Goal: Information Seeking & Learning: Learn about a topic

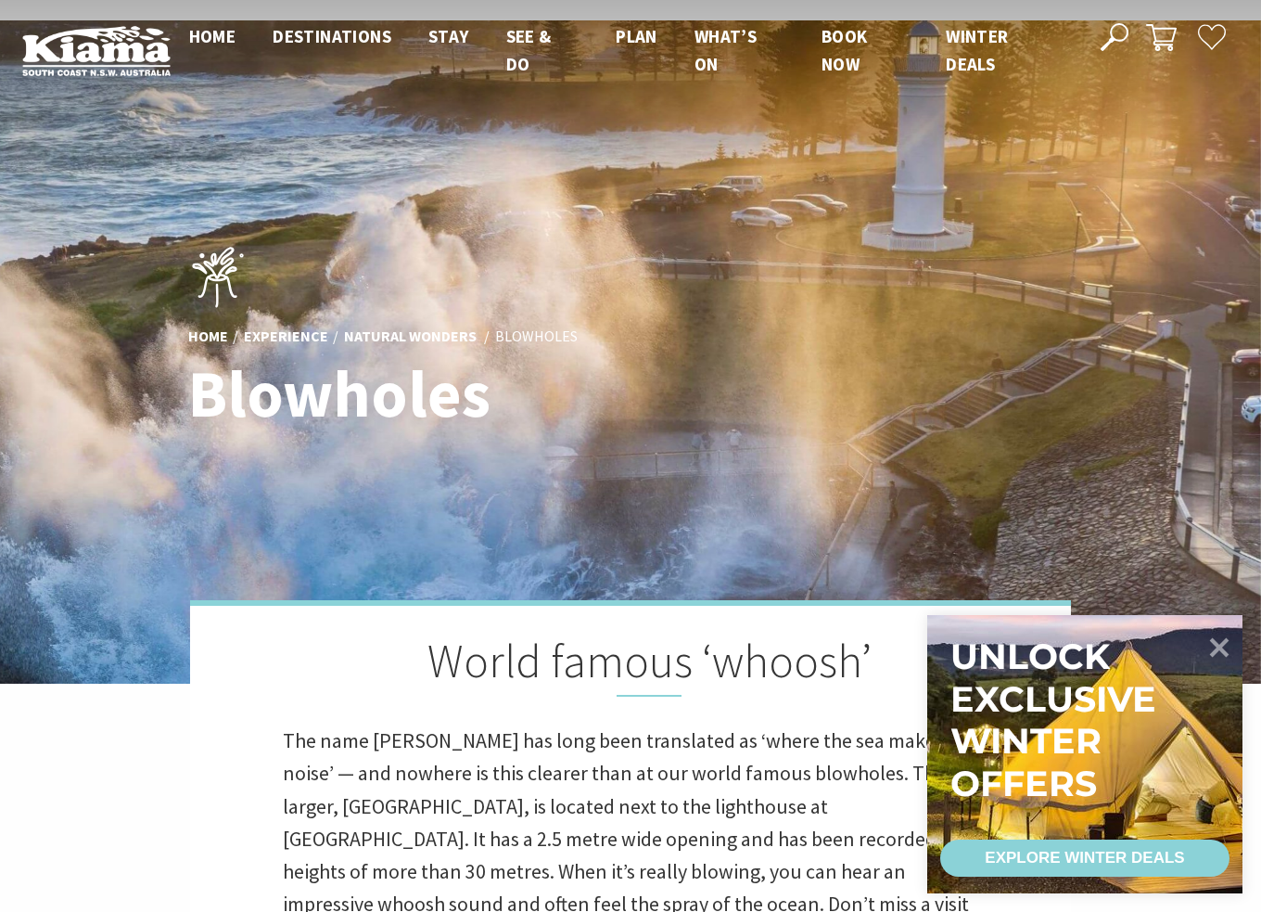
scroll to position [309, 0]
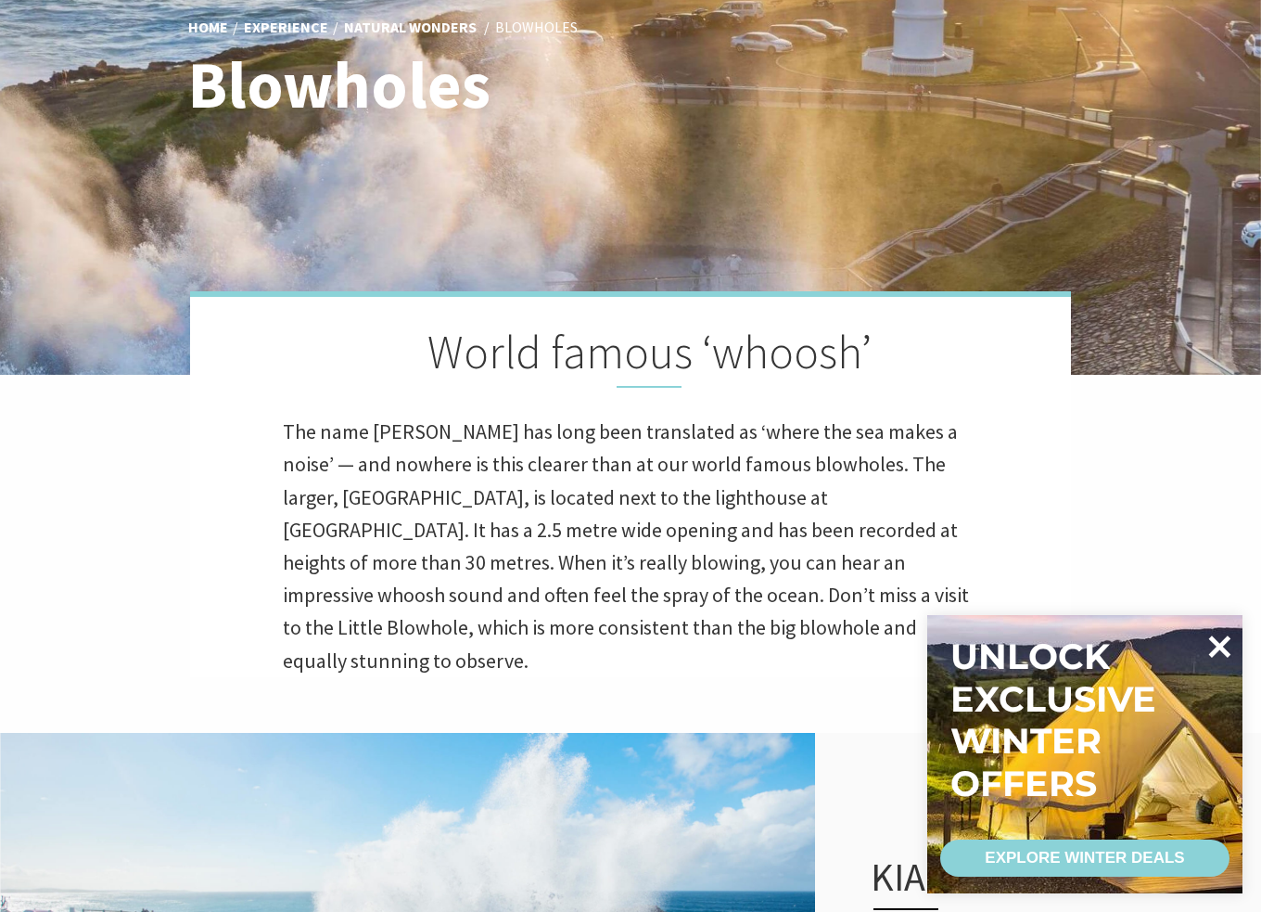
click at [1222, 655] on icon at bounding box center [1219, 646] width 45 height 45
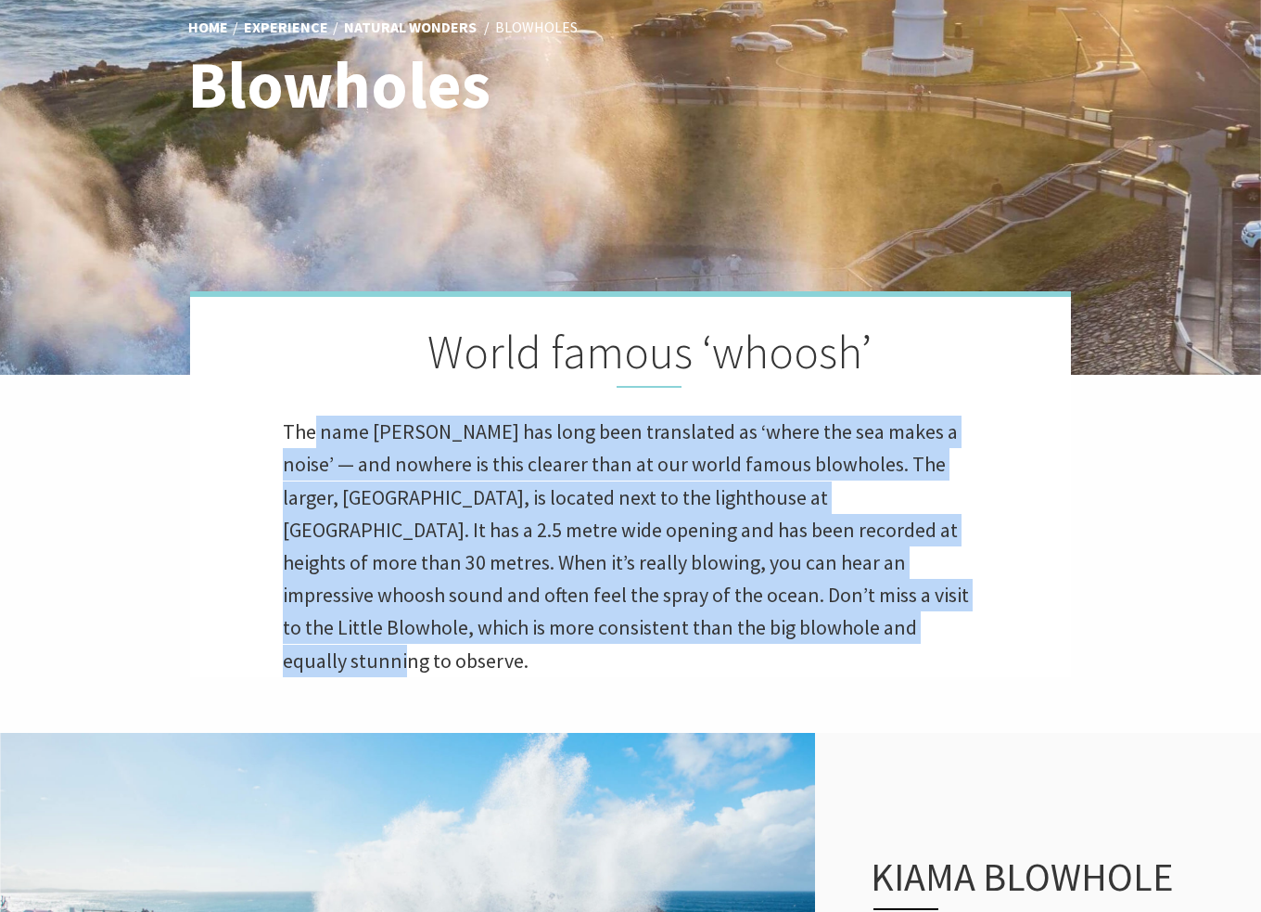
drag, startPoint x: 779, startPoint y: 626, endPoint x: 314, endPoint y: 407, distance: 513.7
click at [314, 407] on div "World famous ‘whoosh’ The name Kiama has long been translated as ‘where the sea…" at bounding box center [630, 484] width 881 height 386
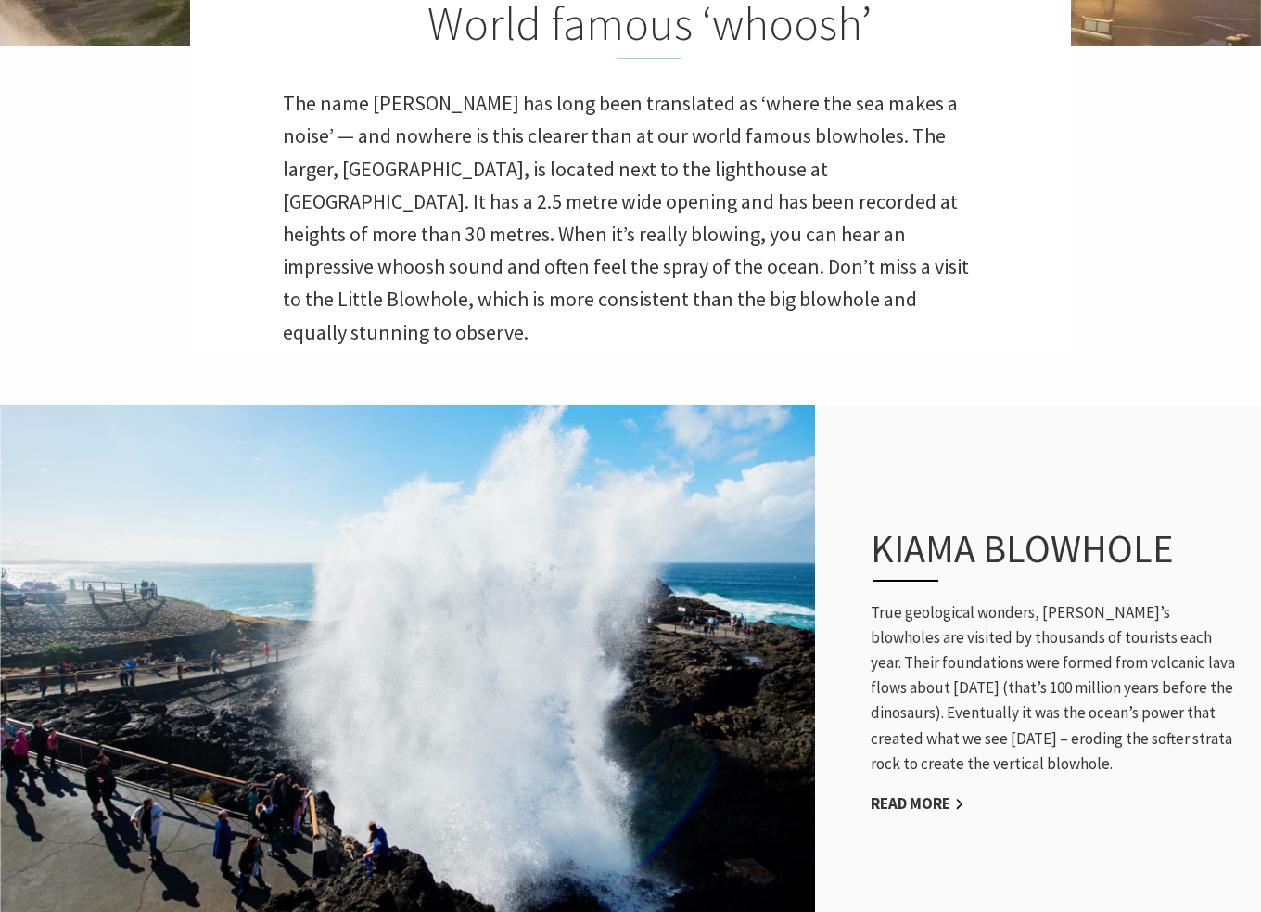
scroll to position [1081, 0]
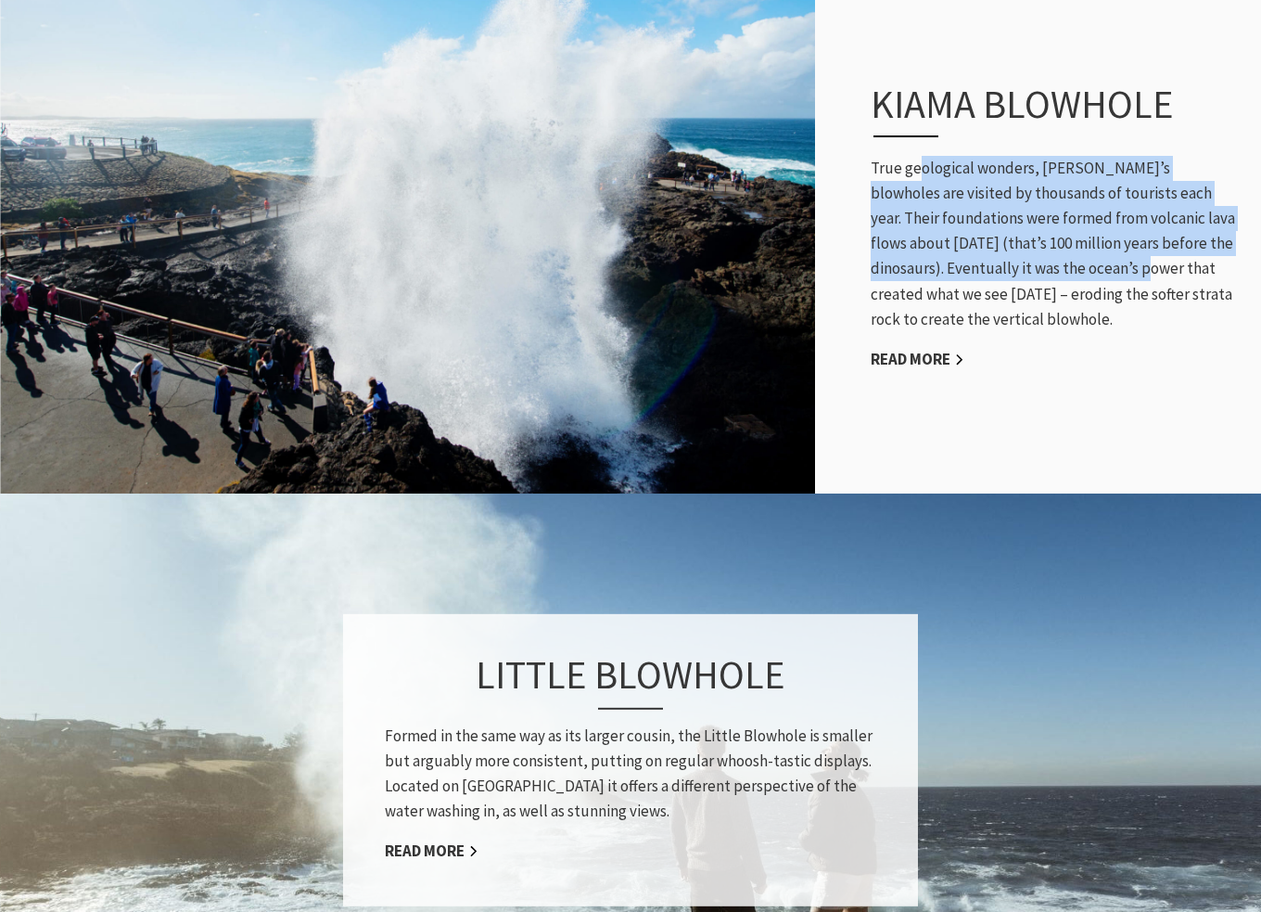
drag, startPoint x: 920, startPoint y: 144, endPoint x: 1025, endPoint y: 225, distance: 132.8
click at [1025, 225] on p "True geological wonders, Kiama’s blowholes are visited by thousands of tourists…" at bounding box center [1057, 244] width 372 height 176
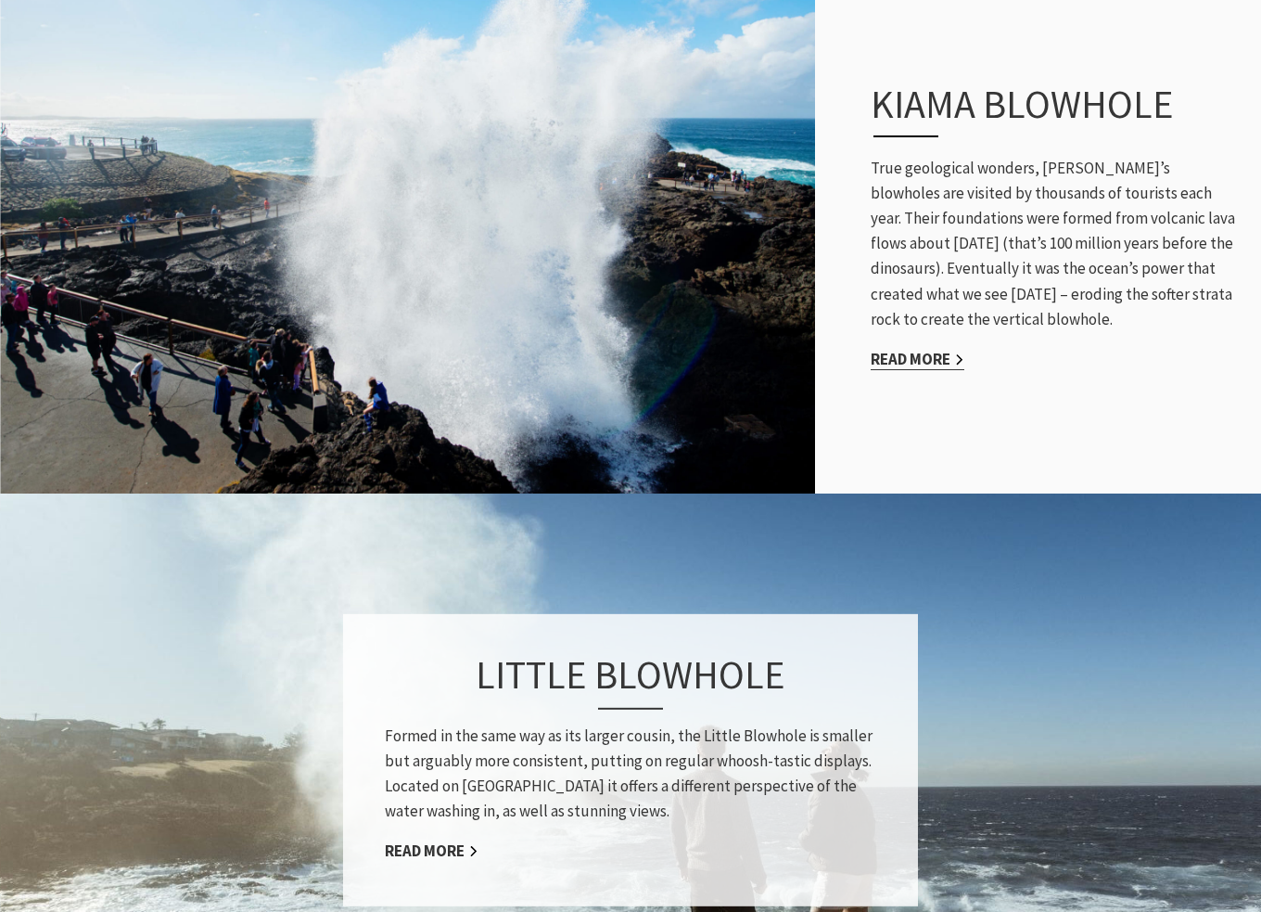
click at [906, 349] on link "Read More" at bounding box center [918, 359] width 94 height 21
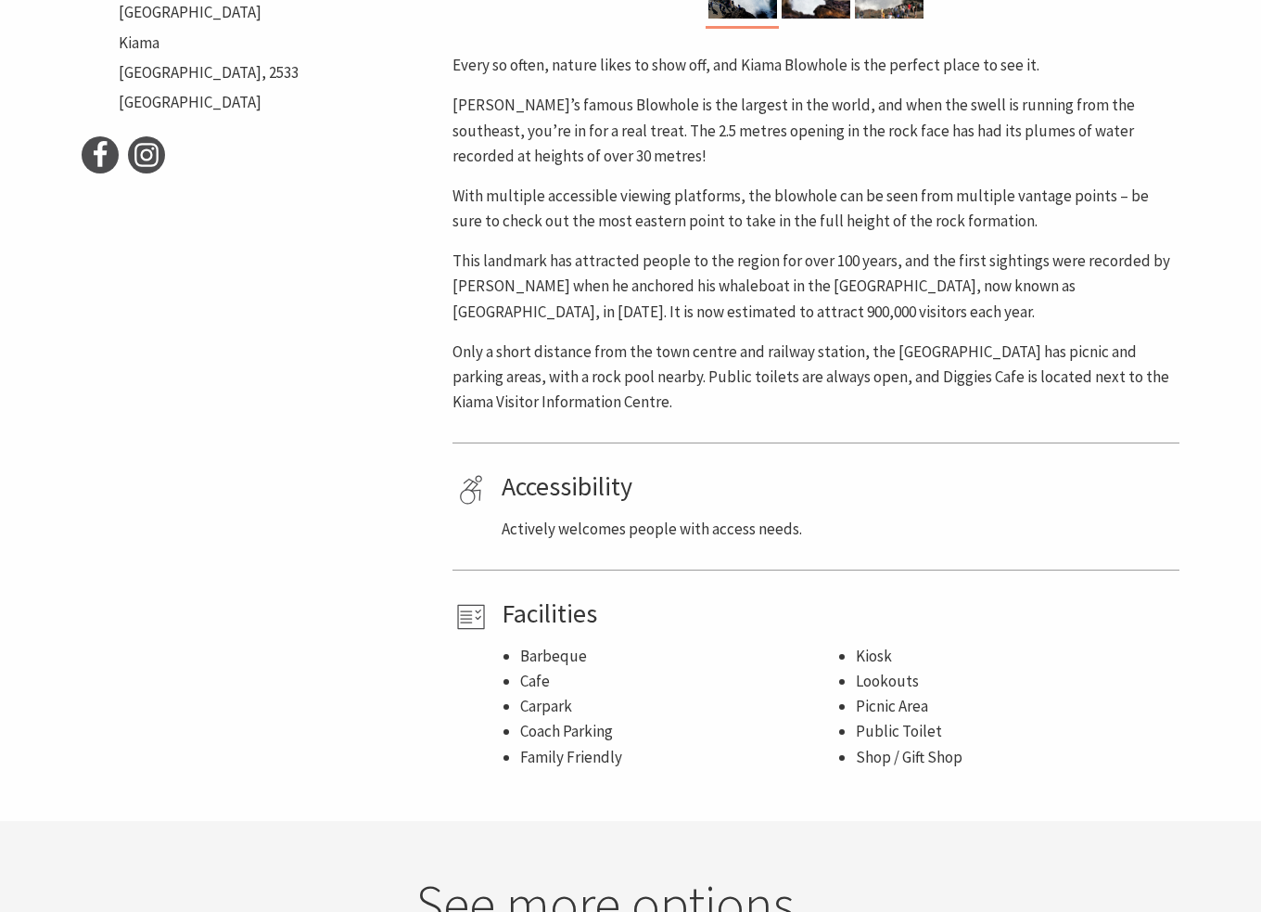
scroll to position [618, 0]
